Goal: Task Accomplishment & Management: Complete application form

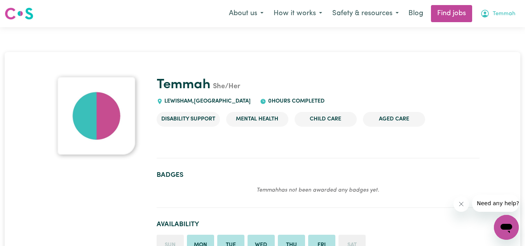
click at [511, 16] on span "Temmah" at bounding box center [504, 14] width 23 height 9
click at [482, 46] on link "My Dashboard" at bounding box center [488, 44] width 61 height 15
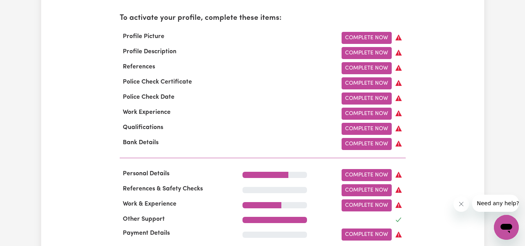
scroll to position [291, 0]
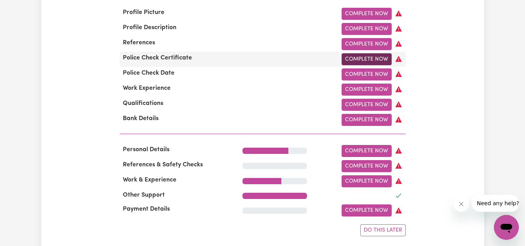
click at [362, 62] on link "Complete Now" at bounding box center [367, 59] width 50 height 12
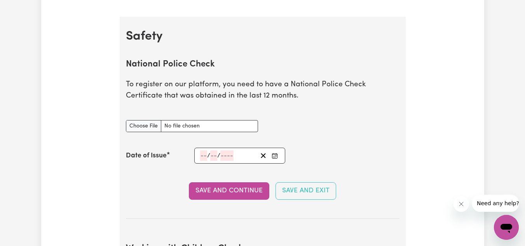
scroll to position [483, 0]
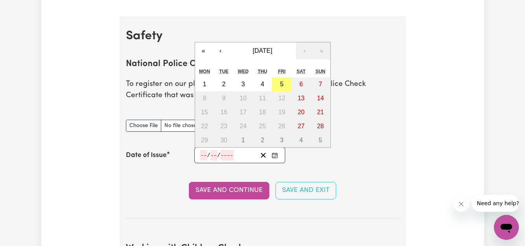
click at [203, 154] on input "number" at bounding box center [203, 155] width 7 height 10
click at [283, 80] on button "5" at bounding box center [281, 84] width 19 height 14
type input "2025-09-05"
type input "5"
type input "9"
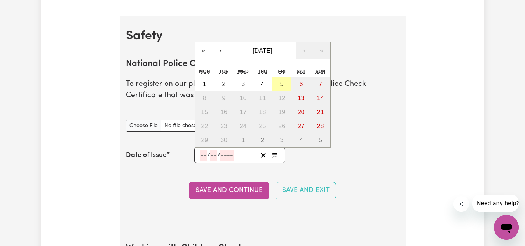
type input "2025"
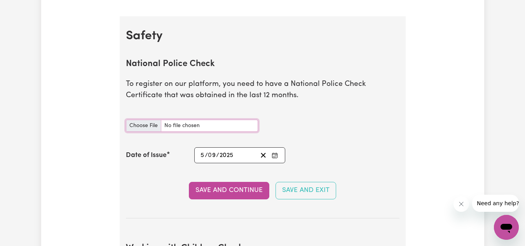
click at [142, 125] on input "National Police Check document" at bounding box center [192, 126] width 132 height 12
type input "C:\fakepath\certificate.pdf"
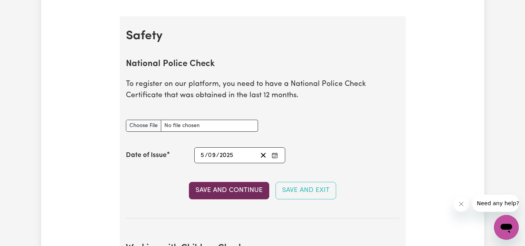
click at [231, 196] on button "Save and Continue" at bounding box center [229, 190] width 80 height 17
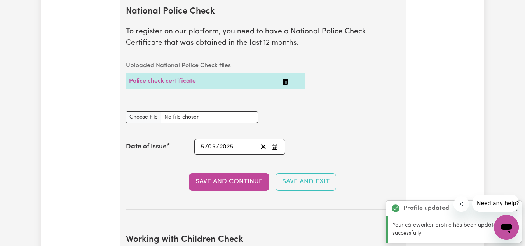
scroll to position [535, 0]
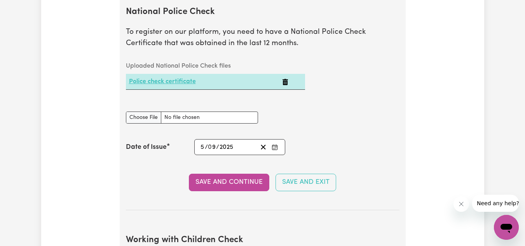
click at [178, 84] on link "Police check certificate" at bounding box center [162, 81] width 67 height 6
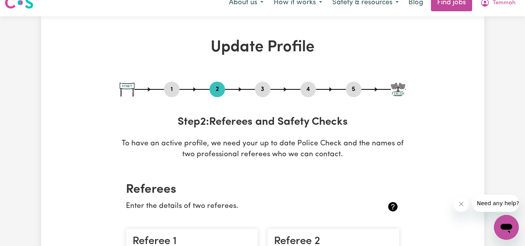
scroll to position [0, 0]
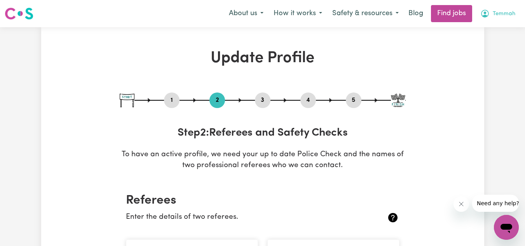
click at [498, 17] on span "Temmah" at bounding box center [504, 14] width 23 height 9
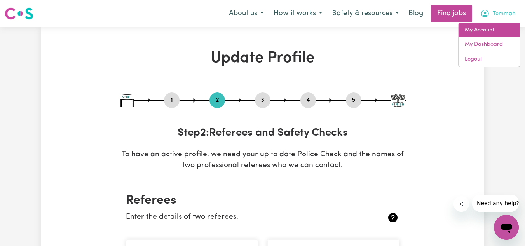
click at [486, 27] on link "My Account" at bounding box center [488, 30] width 61 height 15
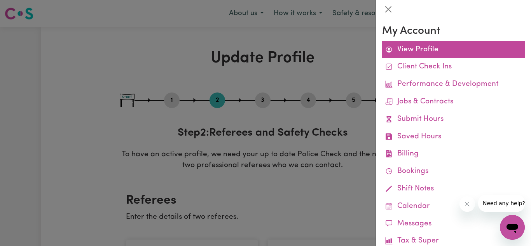
click at [428, 49] on link "View Profile" at bounding box center [453, 49] width 143 height 17
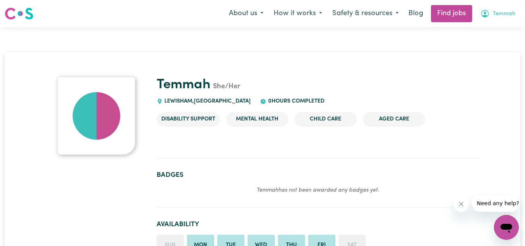
click at [496, 13] on span "Temmah" at bounding box center [504, 14] width 23 height 9
click at [487, 42] on link "My Dashboard" at bounding box center [488, 44] width 61 height 15
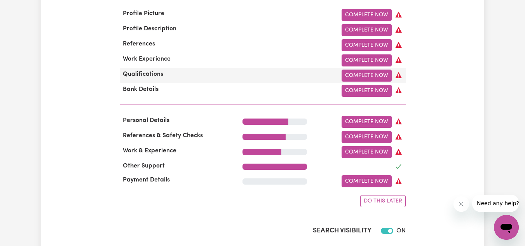
scroll to position [291, 0]
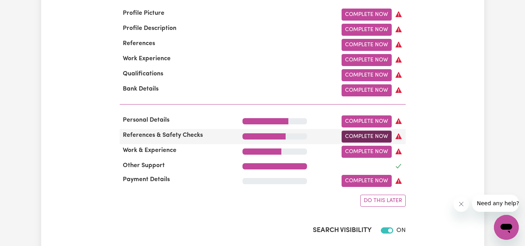
click at [352, 137] on link "Complete Now" at bounding box center [367, 137] width 50 height 12
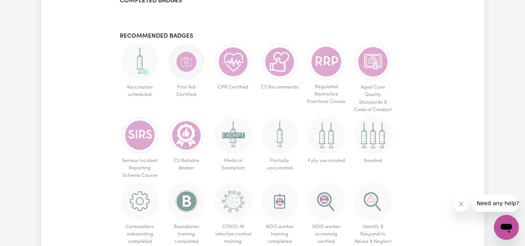
scroll to position [742, 0]
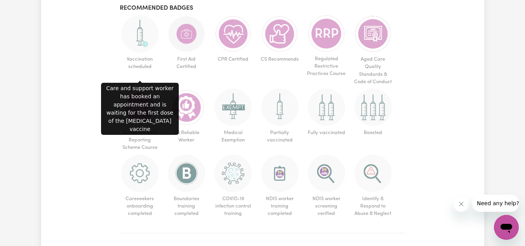
click at [138, 49] on img at bounding box center [139, 33] width 37 height 37
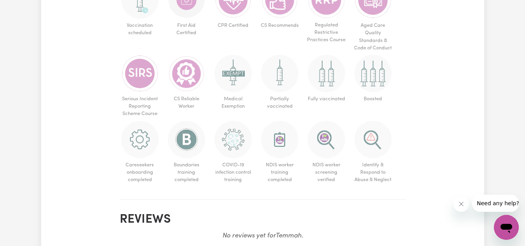
scroll to position [776, 0]
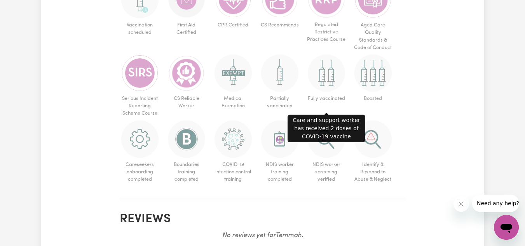
click at [335, 83] on img at bounding box center [326, 72] width 37 height 37
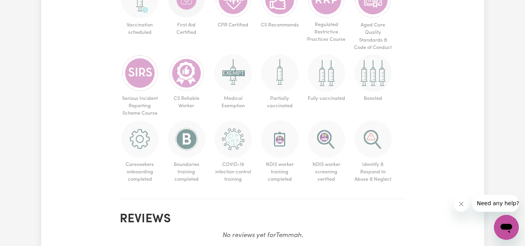
click at [335, 83] on img at bounding box center [326, 72] width 37 height 37
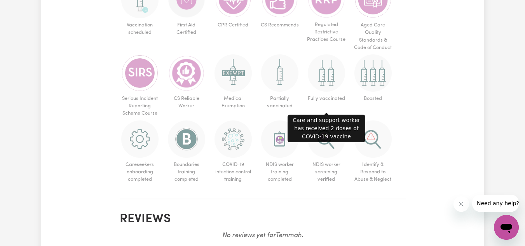
click at [335, 83] on img at bounding box center [326, 72] width 37 height 37
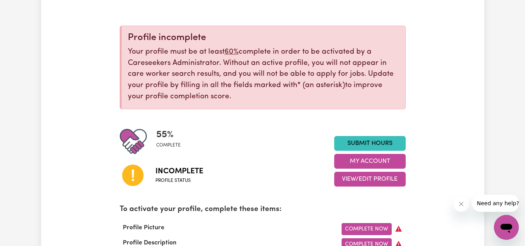
scroll to position [0, 0]
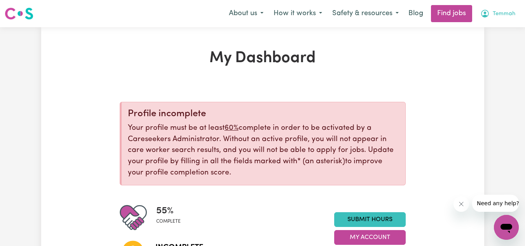
click at [503, 14] on span "Temmah" at bounding box center [504, 14] width 23 height 9
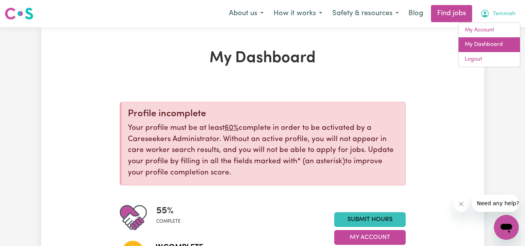
click at [485, 44] on link "My Dashboard" at bounding box center [488, 44] width 61 height 15
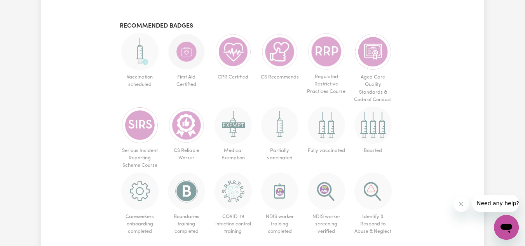
scroll to position [723, 0]
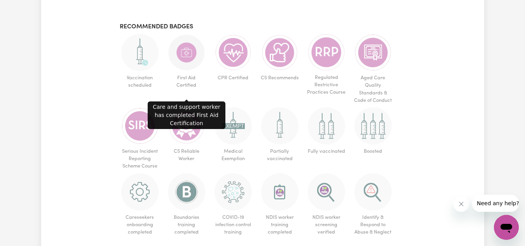
drag, startPoint x: 193, startPoint y: 68, endPoint x: 316, endPoint y: 74, distance: 123.7
click at [316, 71] on img at bounding box center [326, 52] width 37 height 37
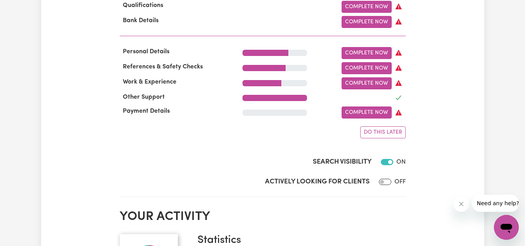
scroll to position [359, 0]
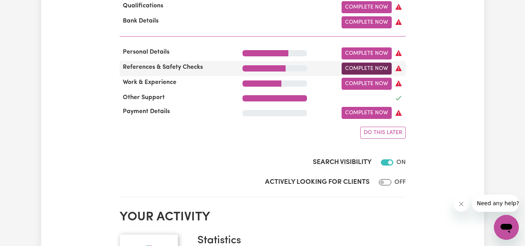
click at [351, 72] on link "Complete Now" at bounding box center [367, 69] width 50 height 12
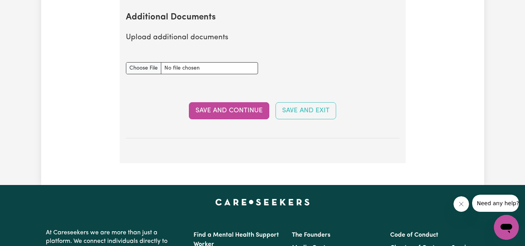
scroll to position [1539, 0]
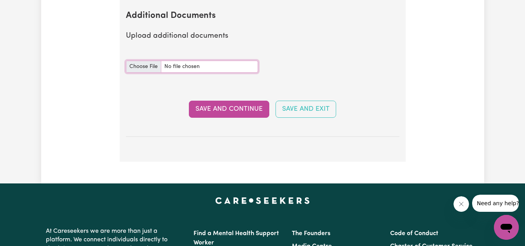
click at [142, 67] on input "Additional Documents document" at bounding box center [192, 67] width 132 height 12
type input "C:\fakepath\TEMMAH L RYAN COVID19 and Influenza History Statement 20250905.pdf"
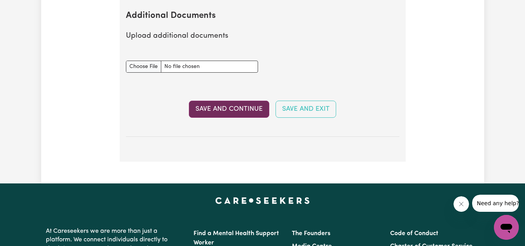
click at [221, 109] on button "Save and Continue" at bounding box center [229, 109] width 80 height 17
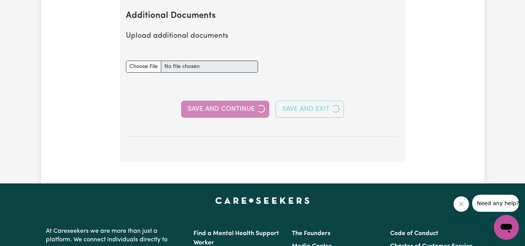
select select "Certificate III (Individual Support)"
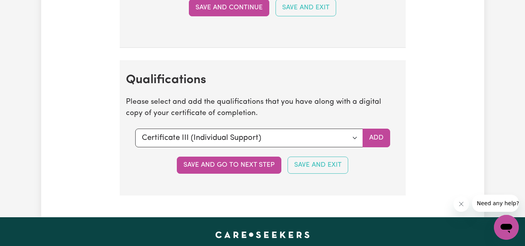
scroll to position [1808, 0]
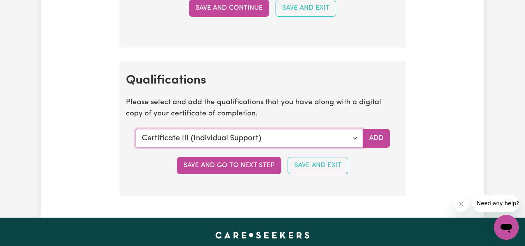
click at [356, 134] on select "Select a qualification to add... Certificate III (Individual Support) Certifica…" at bounding box center [249, 138] width 228 height 19
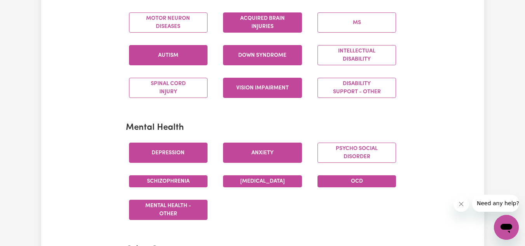
scroll to position [390, 0]
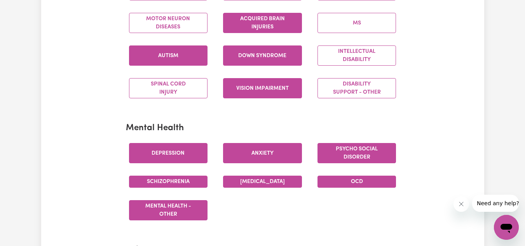
click at [370, 151] on button "Psycho social disorder" at bounding box center [356, 153] width 79 height 20
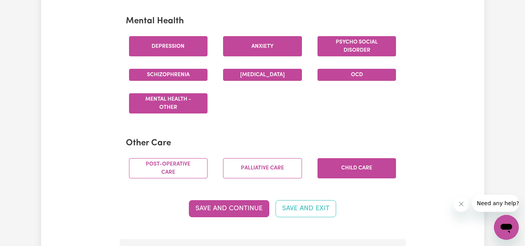
scroll to position [498, 0]
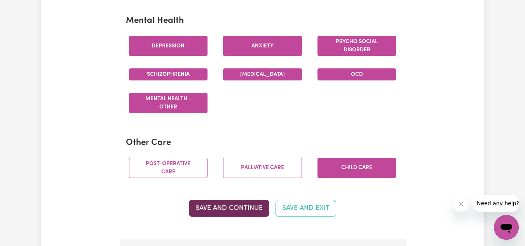
click at [230, 205] on button "Save and Continue" at bounding box center [229, 208] width 80 height 17
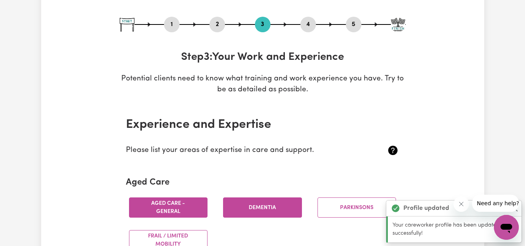
scroll to position [0, 0]
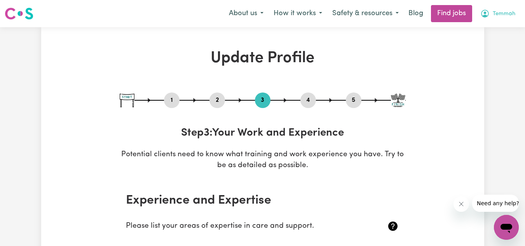
click at [501, 15] on span "Temmah" at bounding box center [504, 14] width 23 height 9
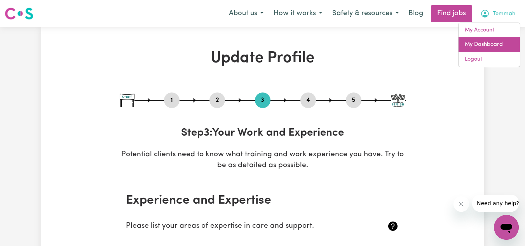
click at [486, 40] on link "My Dashboard" at bounding box center [488, 44] width 61 height 15
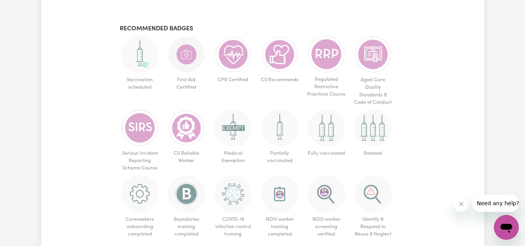
scroll to position [721, 0]
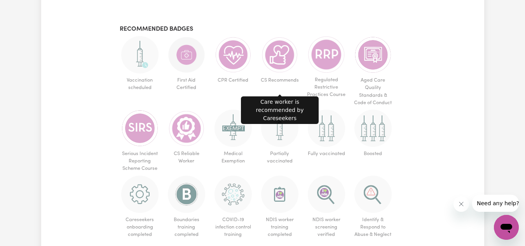
click at [278, 67] on img at bounding box center [279, 54] width 37 height 37
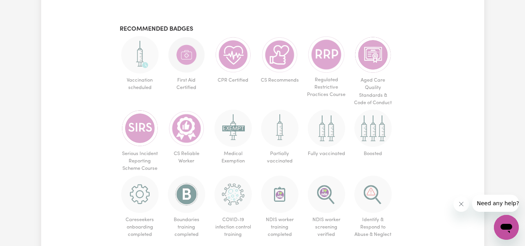
click at [278, 67] on img at bounding box center [279, 54] width 37 height 37
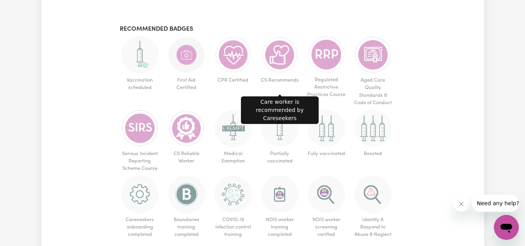
click at [278, 67] on img at bounding box center [279, 54] width 37 height 37
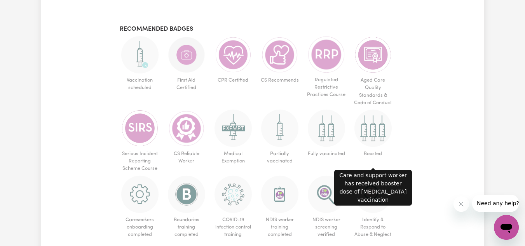
click at [356, 149] on span "Boosted" at bounding box center [373, 135] width 40 height 51
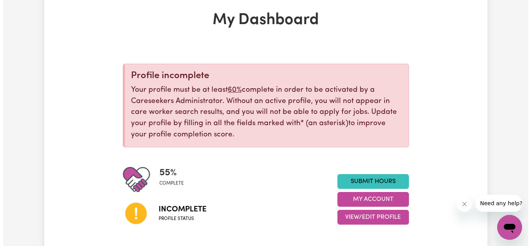
scroll to position [0, 0]
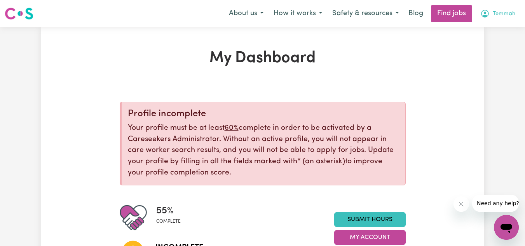
click at [494, 11] on span "Temmah" at bounding box center [504, 14] width 23 height 9
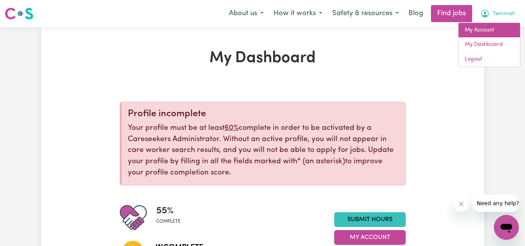
click at [482, 32] on link "My Account" at bounding box center [488, 30] width 61 height 15
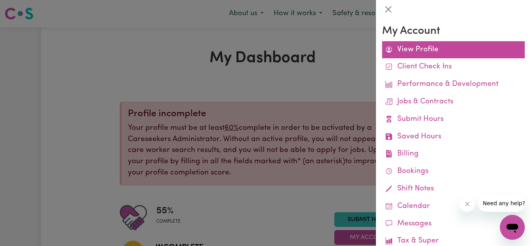
click at [431, 51] on link "View Profile" at bounding box center [453, 49] width 143 height 17
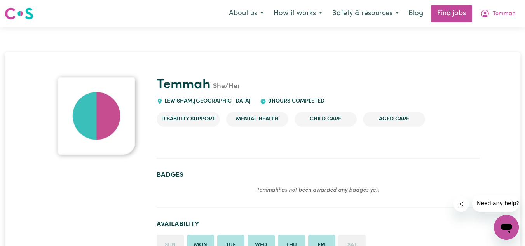
click at [348, 191] on em "Temmah has not been awarded any badges yet." at bounding box center [317, 190] width 123 height 6
click at [492, 14] on button "Temmah" at bounding box center [497, 13] width 45 height 16
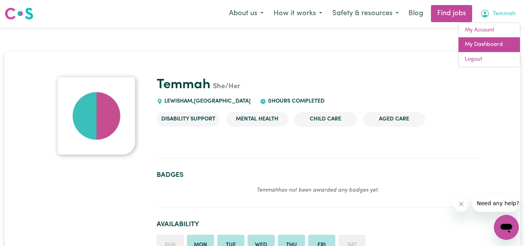
click at [479, 44] on link "My Dashboard" at bounding box center [488, 44] width 61 height 15
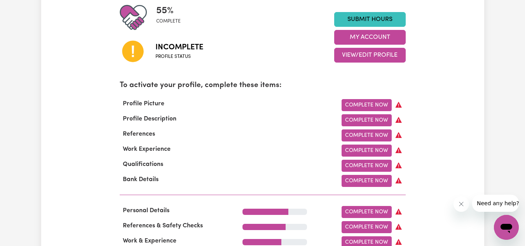
scroll to position [200, 0]
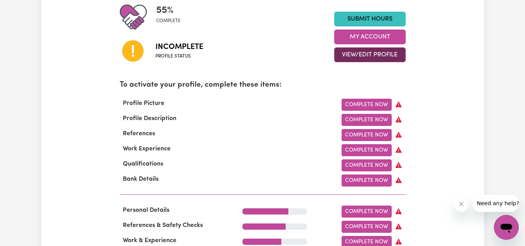
click at [395, 60] on button "View/Edit Profile" at bounding box center [369, 54] width 71 height 15
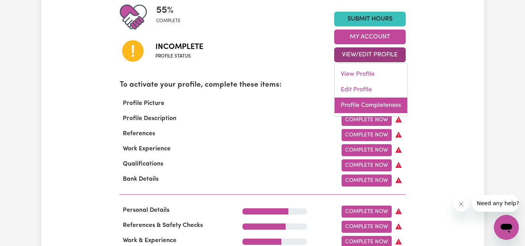
click at [392, 109] on link "Profile Completeness" at bounding box center [371, 106] width 73 height 16
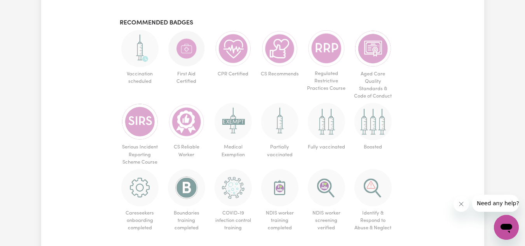
scroll to position [501, 0]
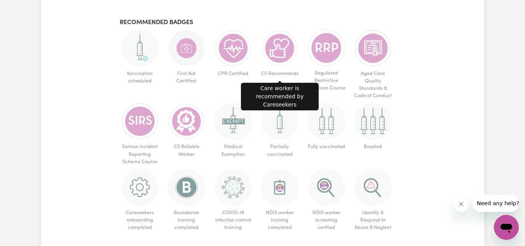
click at [296, 71] on span "CS Recommends" at bounding box center [280, 74] width 40 height 14
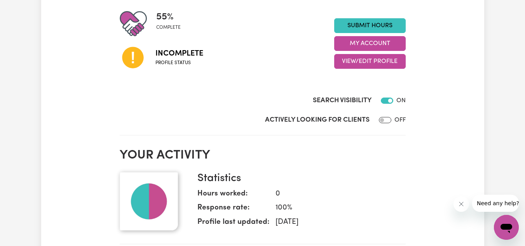
scroll to position [194, 0]
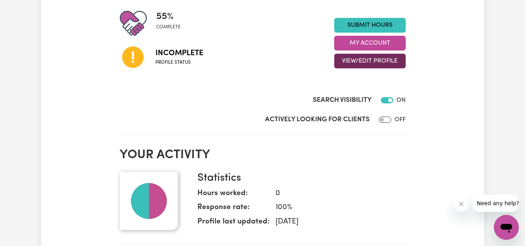
click at [368, 58] on button "View/Edit Profile" at bounding box center [369, 61] width 71 height 15
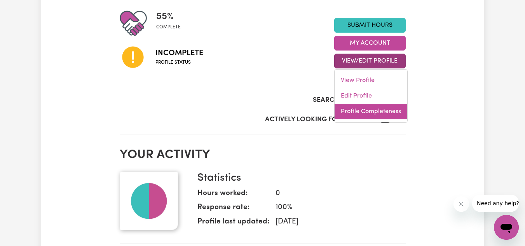
click at [400, 112] on link "Profile Completeness" at bounding box center [371, 112] width 73 height 16
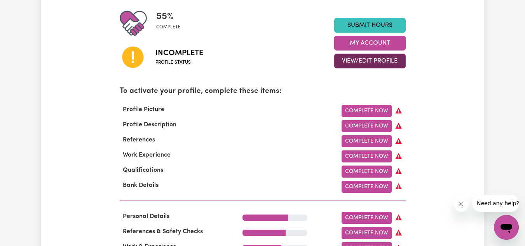
click at [377, 64] on button "View/Edit Profile" at bounding box center [369, 61] width 71 height 15
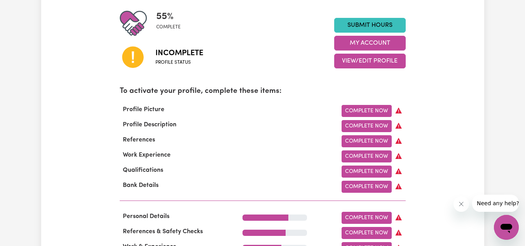
scroll to position [256, 0]
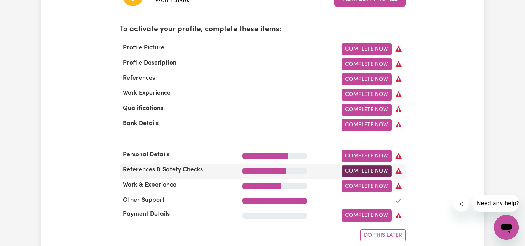
click at [380, 171] on link "Complete Now" at bounding box center [367, 171] width 50 height 12
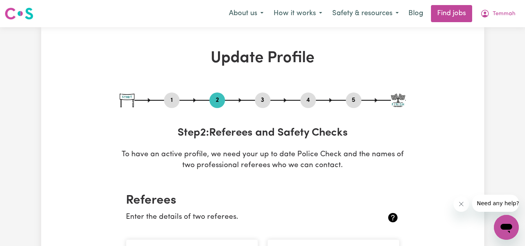
click at [261, 99] on button "3" at bounding box center [263, 100] width 16 height 10
select select "Certificate III (Individual Support)"
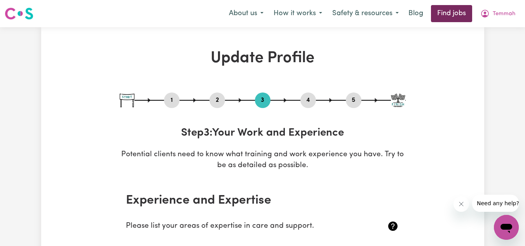
click at [461, 9] on link "Find jobs" at bounding box center [451, 13] width 41 height 17
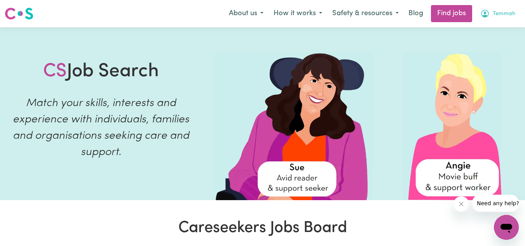
click at [509, 16] on span "Temmah" at bounding box center [504, 14] width 23 height 9
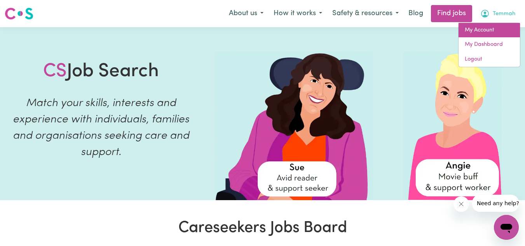
click at [487, 28] on link "My Account" at bounding box center [488, 30] width 61 height 15
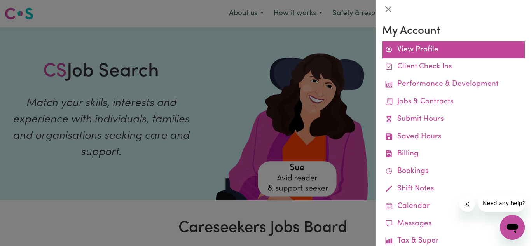
click at [450, 51] on link "View Profile" at bounding box center [453, 49] width 143 height 17
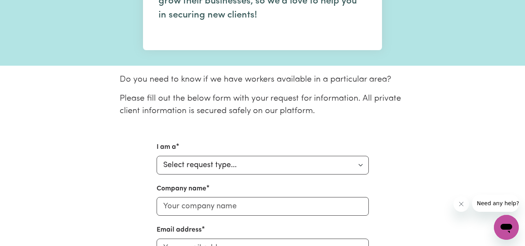
scroll to position [206, 0]
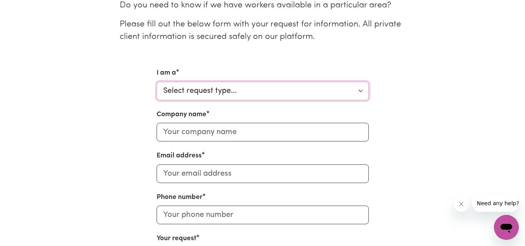
click at [247, 90] on select "Select request type... Individual looking for care and support for myself and m…" at bounding box center [263, 91] width 212 height 19
click at [250, 154] on div "Email address" at bounding box center [263, 167] width 212 height 32
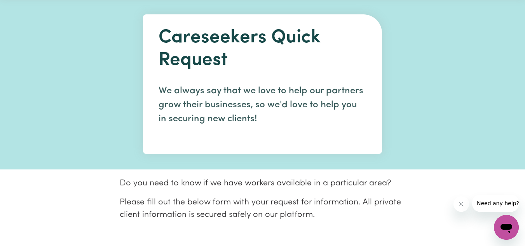
scroll to position [16, 0]
